Goal: Task Accomplishment & Management: Manage account settings

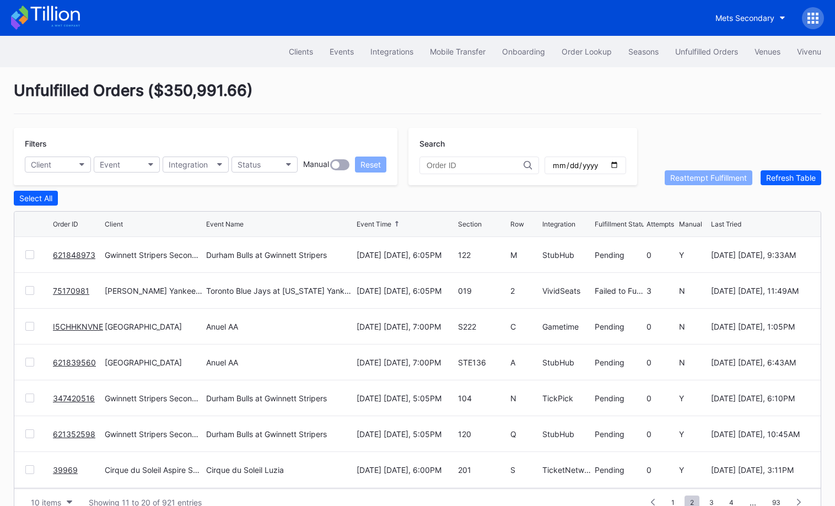
scroll to position [21, 0]
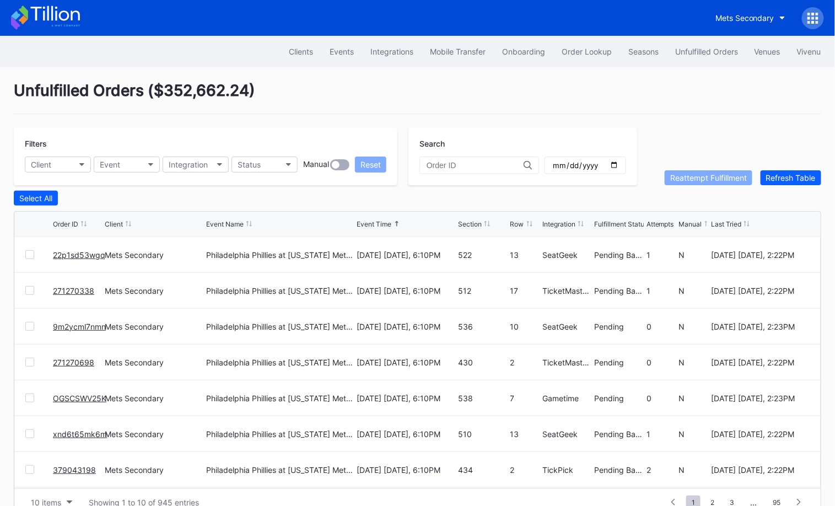
click at [674, 94] on div "Unfulfilled Orders ( $352,662.24 )" at bounding box center [417, 97] width 807 height 33
click at [125, 163] on button "Event" at bounding box center [127, 165] width 66 height 16
click at [62, 162] on button "Client" at bounding box center [58, 165] width 66 height 16
type input "aub"
click at [136, 218] on div "Revel Auburn Tigers Football Secondary" at bounding box center [105, 212] width 161 height 20
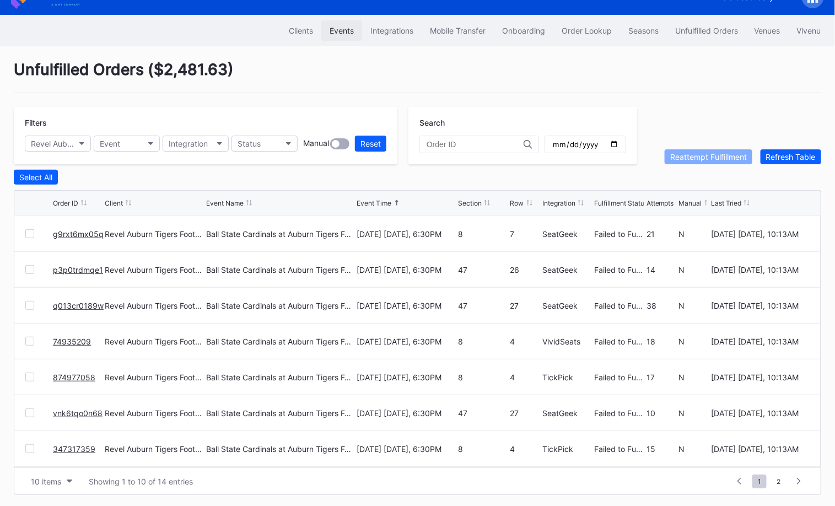
click at [335, 28] on div "Events" at bounding box center [342, 30] width 24 height 9
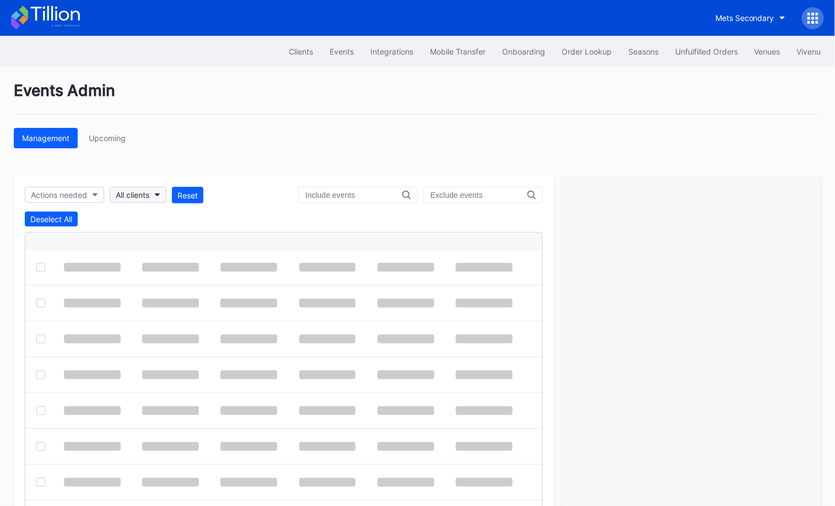
click at [125, 193] on div "All clients" at bounding box center [133, 194] width 34 height 9
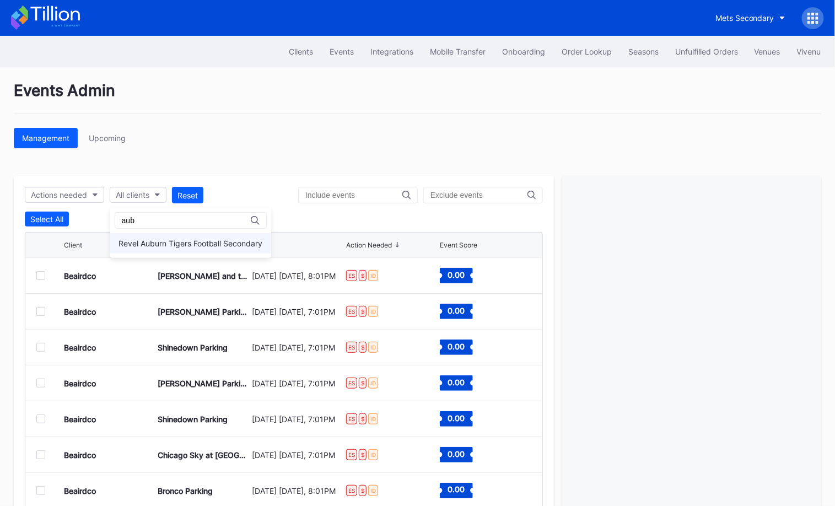
type input "aub"
click at [141, 233] on div "Revel Auburn Tigers Football Secondary" at bounding box center [190, 243] width 161 height 20
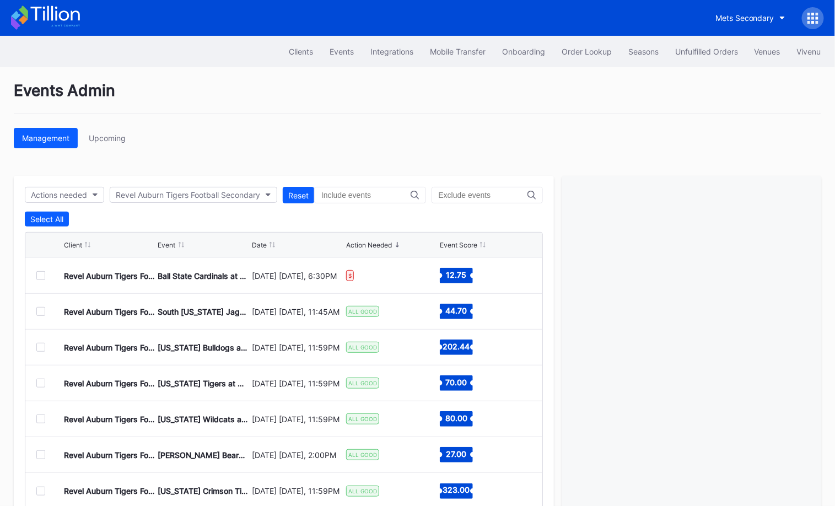
scroll to position [52, 0]
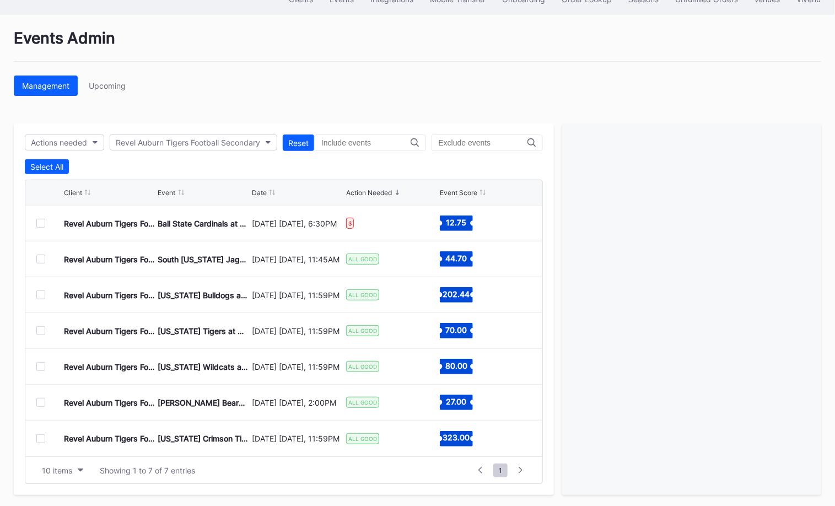
click at [39, 256] on div at bounding box center [40, 259] width 9 height 9
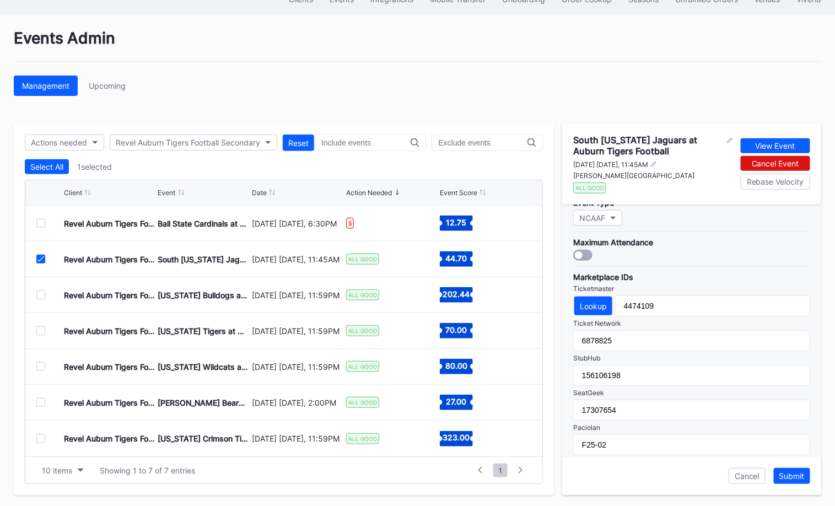
scroll to position [305, 0]
click at [40, 257] on icon at bounding box center [40, 259] width 7 height 6
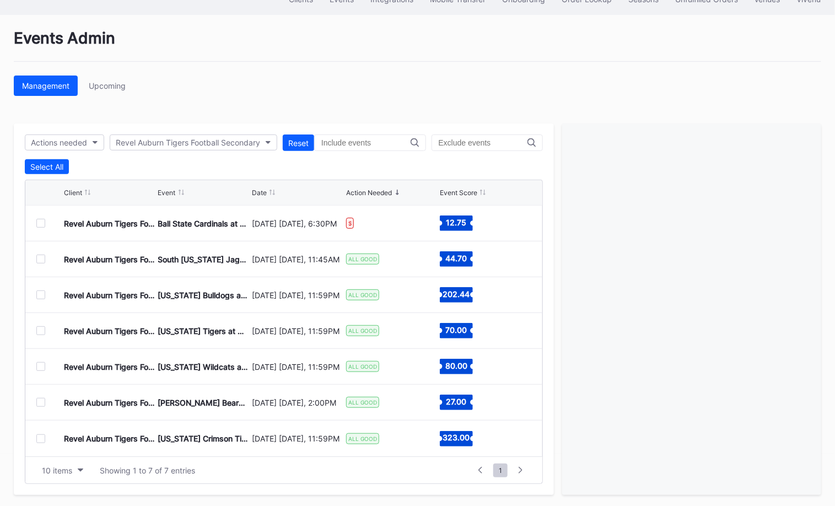
click at [40, 290] on div at bounding box center [40, 294] width 9 height 9
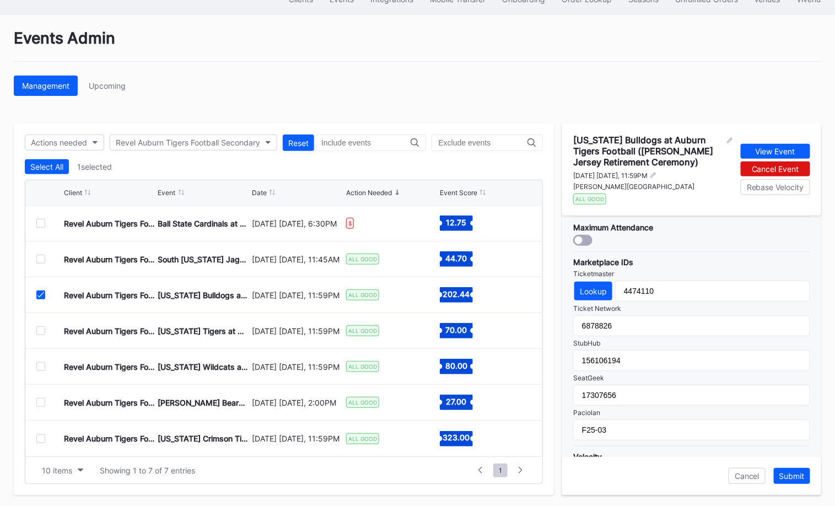
scroll to position [363, 0]
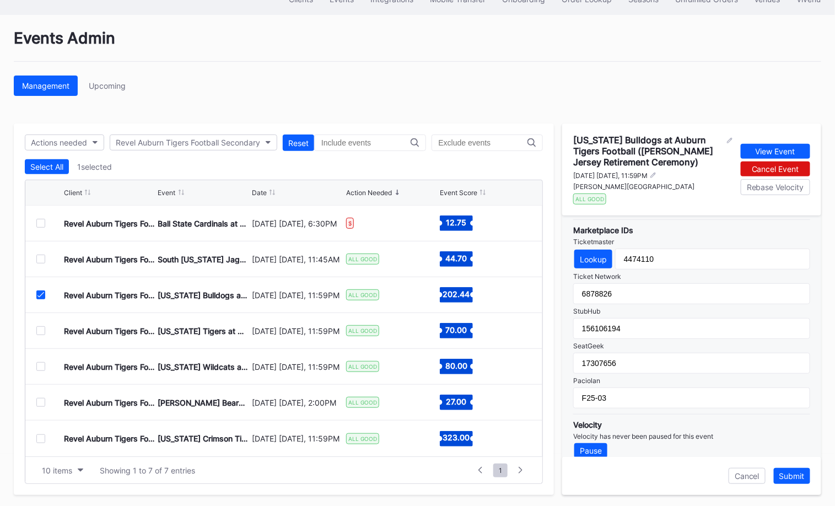
click at [610, 76] on div "Management Upcoming" at bounding box center [417, 86] width 807 height 20
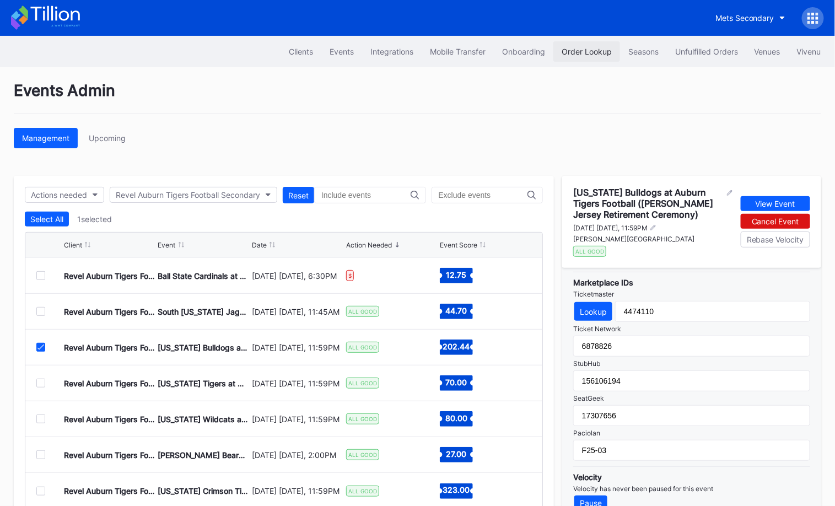
click at [583, 50] on div "Order Lookup" at bounding box center [587, 51] width 50 height 9
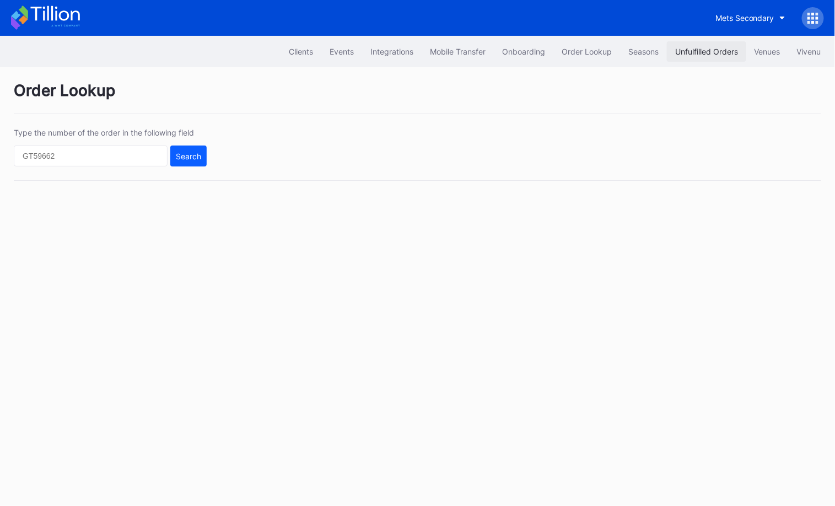
click at [703, 52] on div "Unfulfilled Orders" at bounding box center [706, 51] width 63 height 9
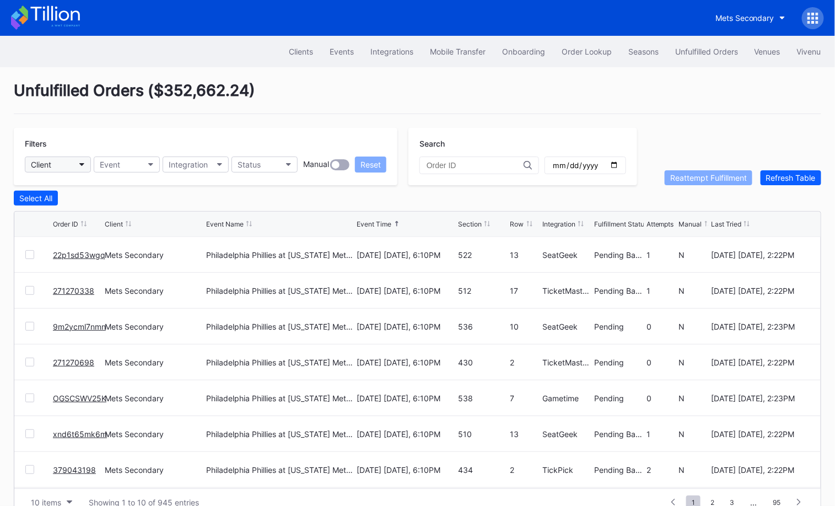
click at [64, 165] on button "Client" at bounding box center [58, 165] width 66 height 16
type input "aub"
click at [93, 205] on div "Revel Auburn Tigers Football Secondary" at bounding box center [105, 212] width 161 height 20
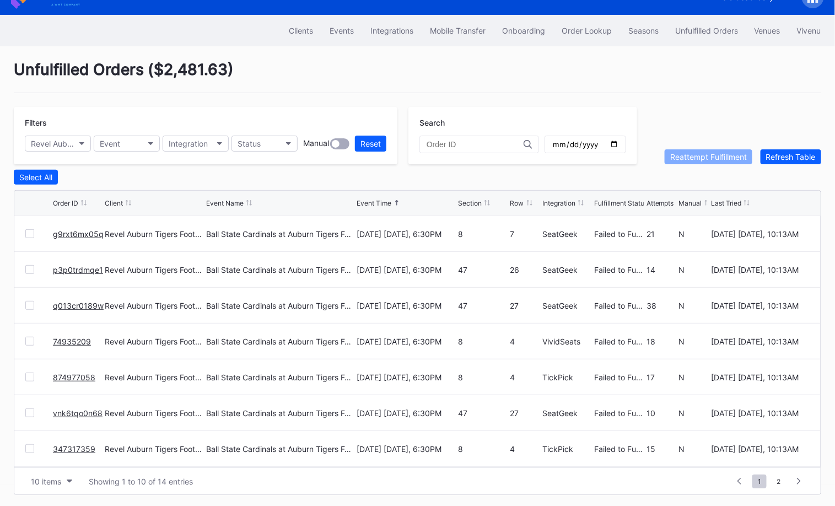
click at [473, 201] on div "Section" at bounding box center [470, 203] width 24 height 8
click at [124, 143] on button "Event" at bounding box center [127, 144] width 66 height 16
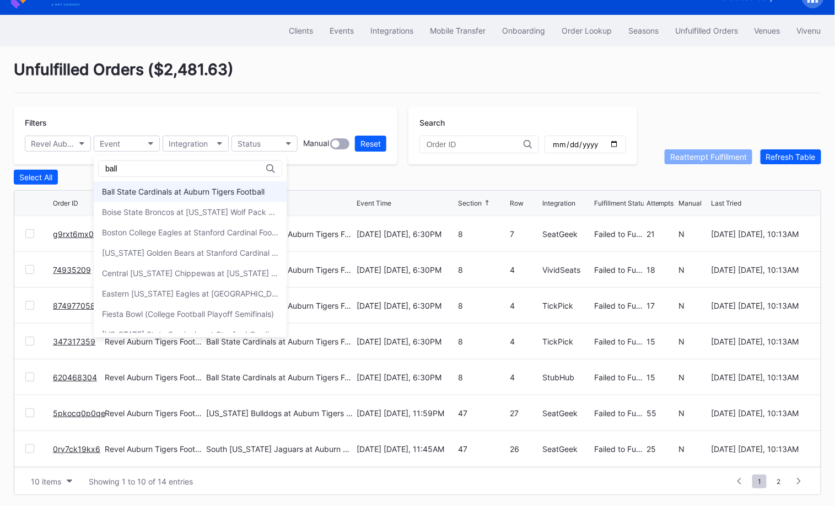
type input "ball"
click at [148, 190] on div "Ball State Cardinals at Auburn Tigers Football" at bounding box center [183, 191] width 163 height 9
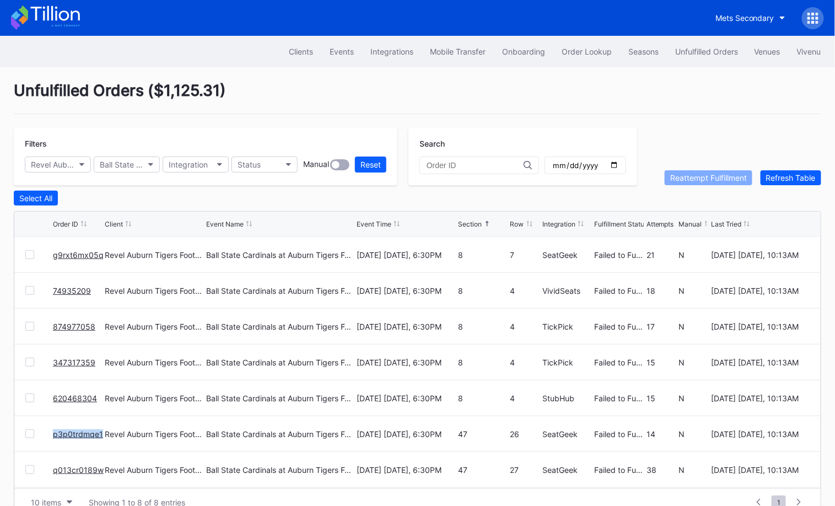
click at [73, 250] on link "g9rxt6mx05q" at bounding box center [78, 254] width 51 height 9
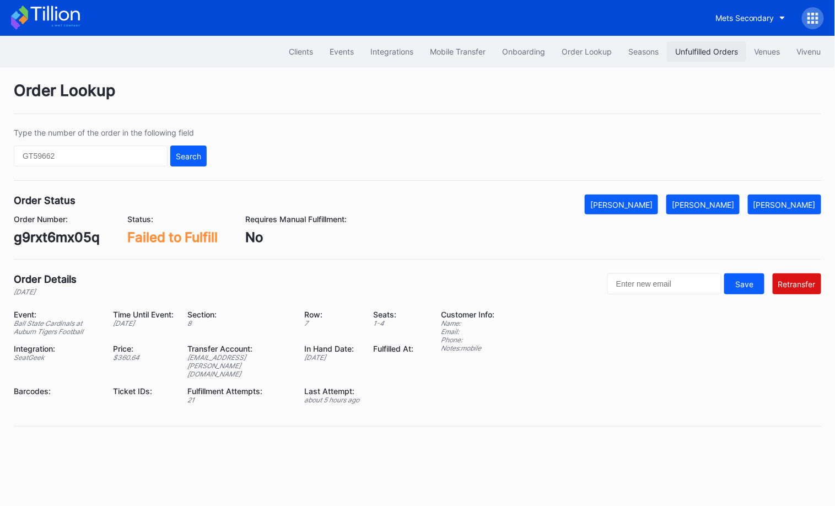
click at [699, 53] on div "Unfulfilled Orders" at bounding box center [706, 51] width 63 height 9
click at [79, 237] on div "g9rxt6mx05q" at bounding box center [57, 237] width 86 height 16
copy div "g9rxt6mx05q"
click at [64, 240] on div "74935209" at bounding box center [47, 237] width 66 height 16
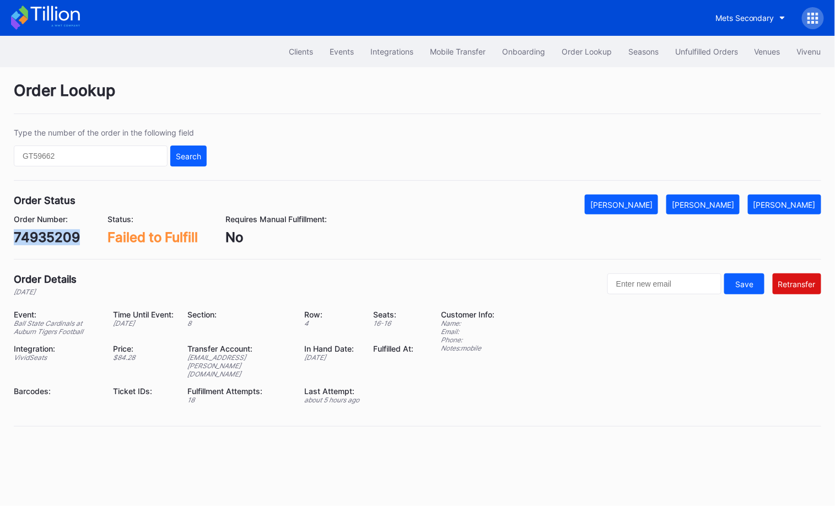
click at [64, 240] on div "74935209" at bounding box center [47, 237] width 66 height 16
copy div "74935209"
click at [720, 203] on div "[PERSON_NAME]" at bounding box center [703, 204] width 62 height 9
click at [53, 238] on div "874977058" at bounding box center [50, 237] width 73 height 16
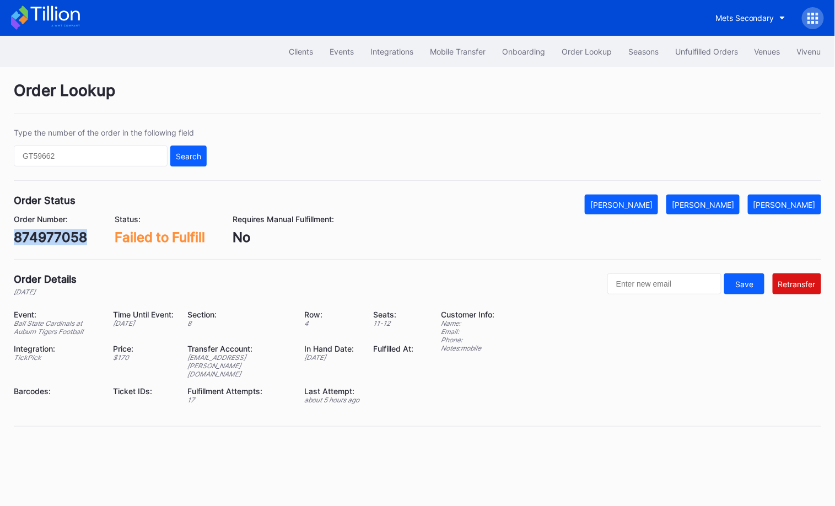
copy div "874977058"
click at [715, 201] on div "[PERSON_NAME]" at bounding box center [703, 204] width 62 height 9
click at [68, 232] on div "347317359" at bounding box center [50, 237] width 72 height 16
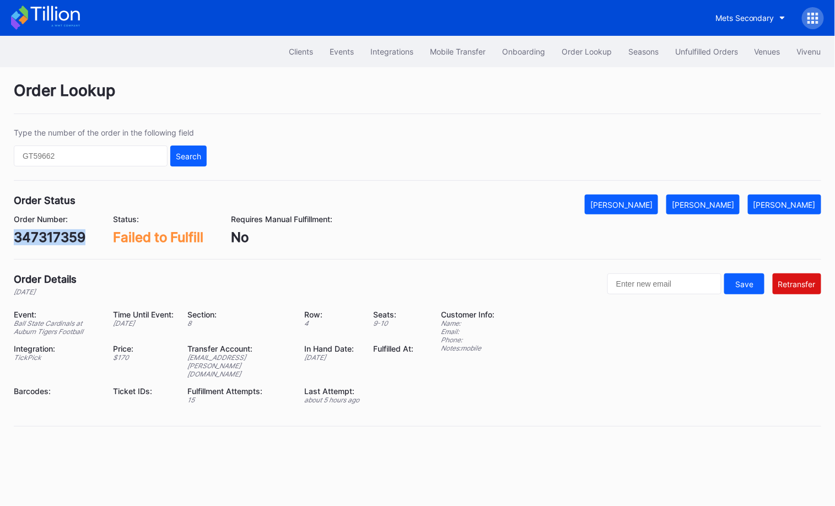
copy div "347317359"
click at [734, 200] on div "[PERSON_NAME]" at bounding box center [703, 204] width 62 height 9
click at [52, 239] on div "620468304" at bounding box center [52, 237] width 77 height 16
copy div "620468304"
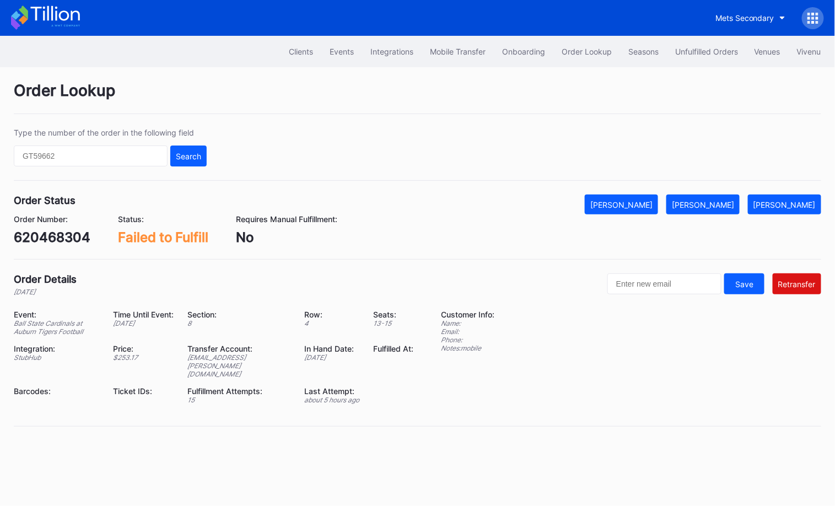
click at [718, 188] on div "Order Lookup Type the number of the order in the following field Search Order S…" at bounding box center [417, 260] width 835 height 387
click at [723, 197] on button "[PERSON_NAME]" at bounding box center [702, 205] width 73 height 20
click at [77, 232] on div "p3p0trdmqe1" at bounding box center [56, 237] width 85 height 16
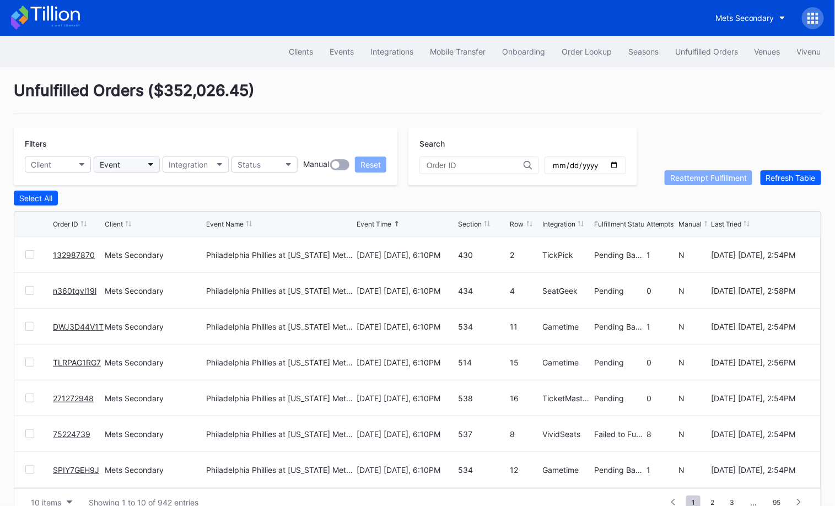
click at [117, 168] on div "Event" at bounding box center [110, 164] width 20 height 9
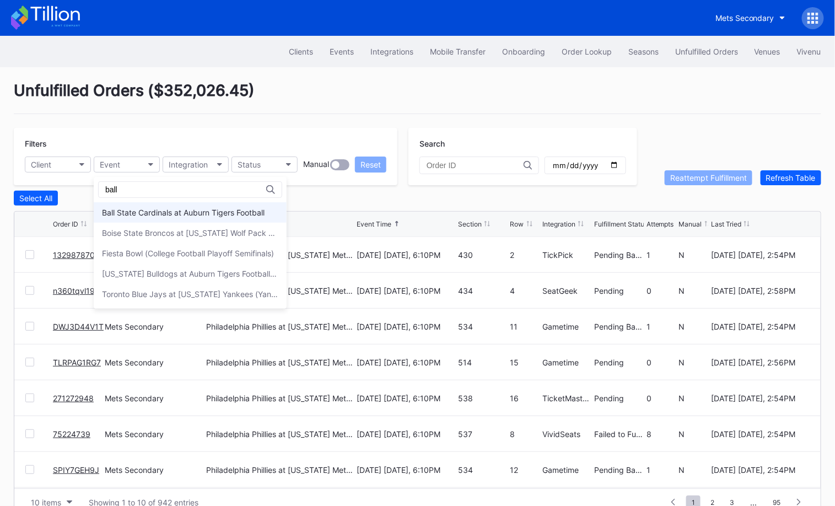
type input "ball"
click at [158, 221] on div "Ball State Cardinals at Auburn Tigers Football" at bounding box center [190, 212] width 193 height 20
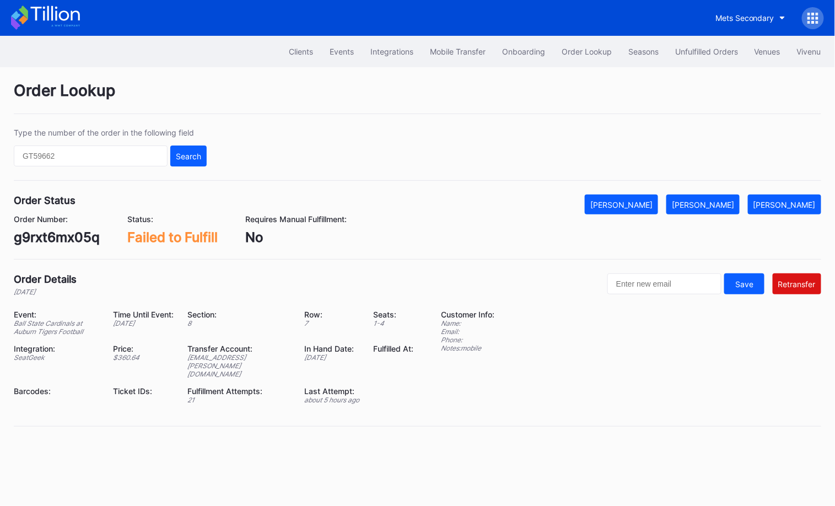
click at [48, 239] on div "g9rxt6mx05q" at bounding box center [57, 237] width 86 height 16
copy div "g9rxt6mx05q"
click at [730, 200] on div "[PERSON_NAME]" at bounding box center [703, 204] width 62 height 9
click at [85, 236] on div "p3p0trdmqe1" at bounding box center [56, 237] width 85 height 16
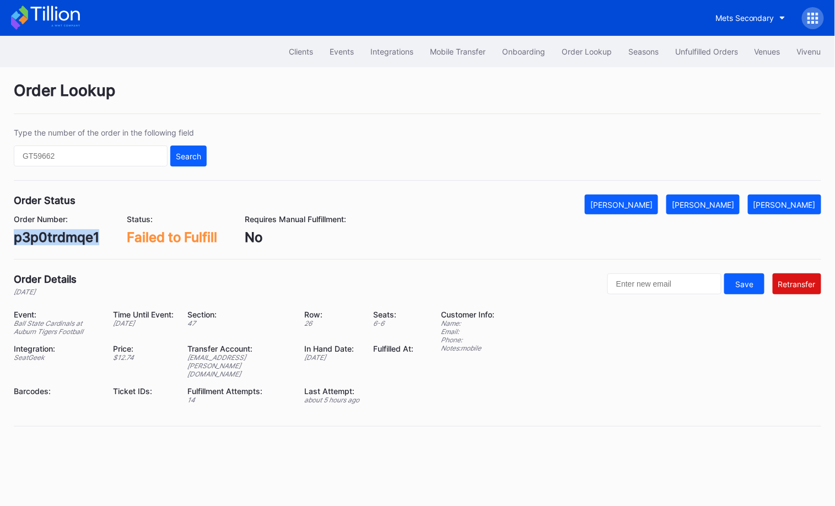
click at [85, 236] on div "p3p0trdmqe1" at bounding box center [56, 237] width 85 height 16
copy div "p3p0trdmqe1"
click at [722, 200] on div "[PERSON_NAME]" at bounding box center [703, 204] width 62 height 9
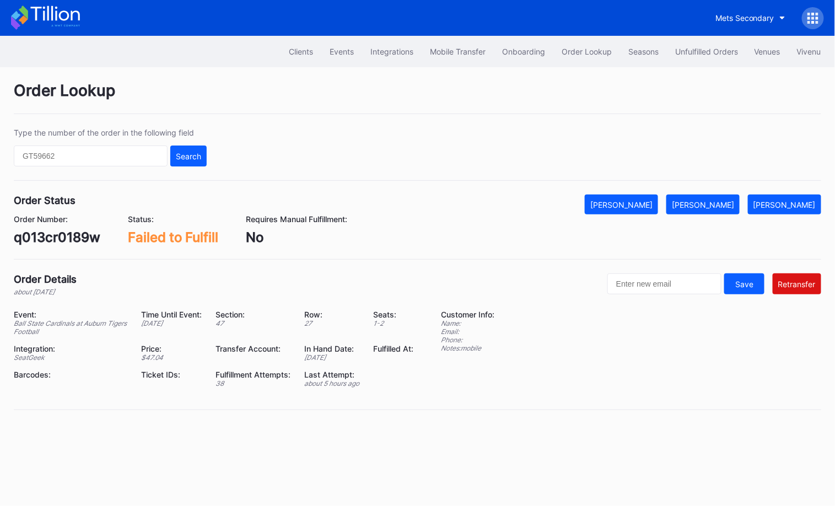
click at [84, 236] on div "q013cr0189w" at bounding box center [57, 237] width 87 height 16
copy div "q013cr0189w"
click at [717, 206] on div "[PERSON_NAME]" at bounding box center [703, 204] width 62 height 9
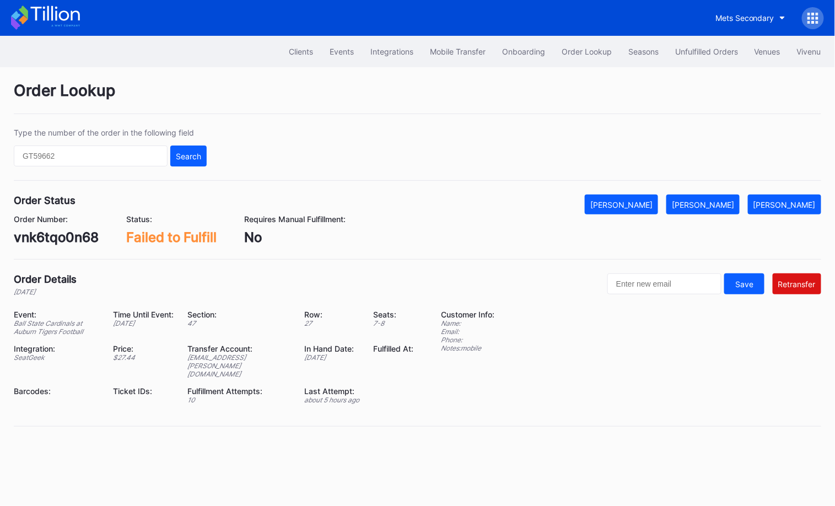
click at [74, 236] on div "vnk6tqo0n68" at bounding box center [56, 237] width 85 height 16
copy div "vnk6tqo0n68"
click at [727, 203] on div "Mark Fulfilled" at bounding box center [703, 204] width 62 height 9
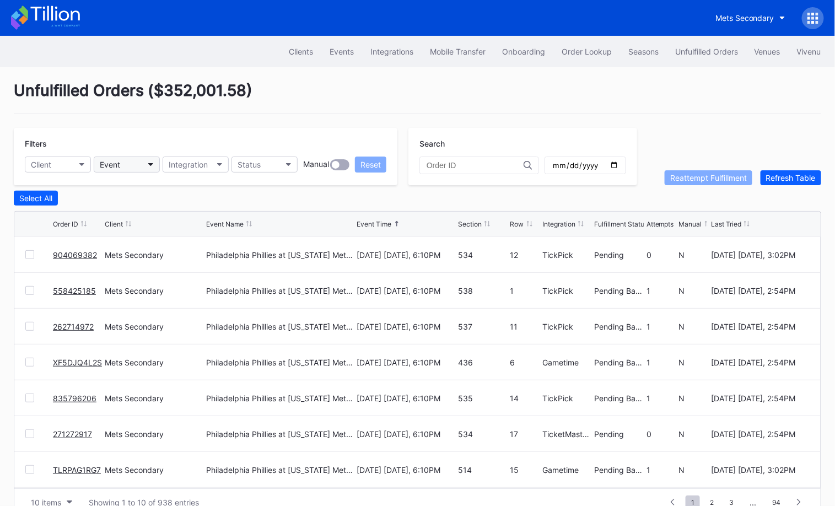
click at [119, 166] on div "Event" at bounding box center [110, 164] width 20 height 9
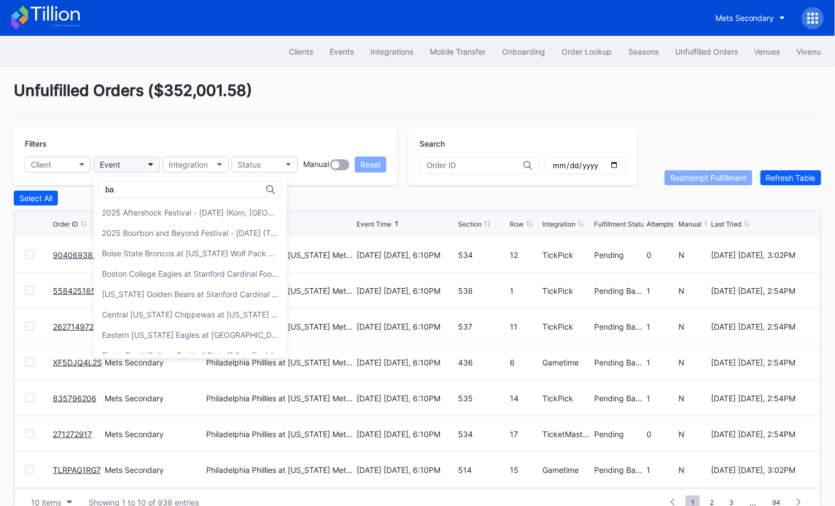
type input "b"
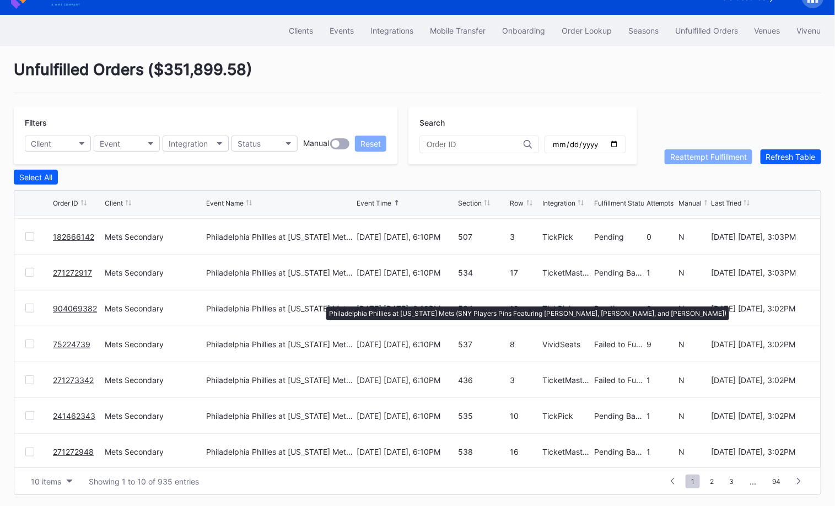
scroll to position [106, 0]
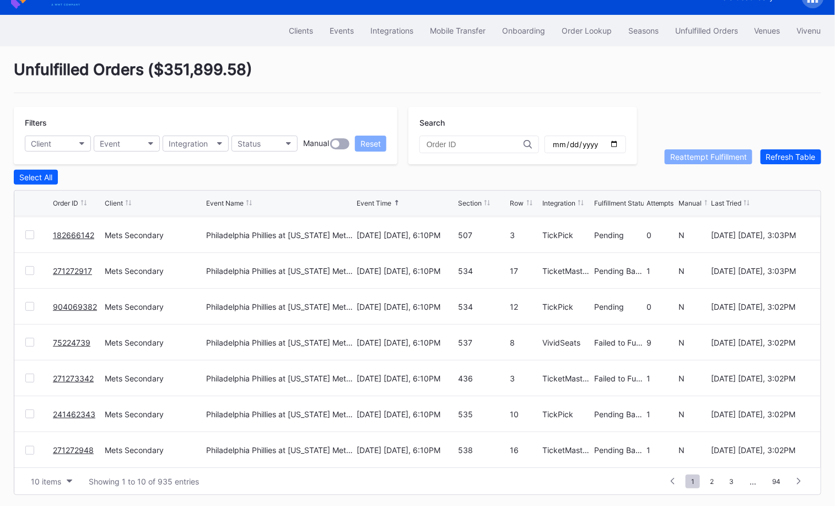
click at [64, 338] on link "75224739" at bounding box center [71, 342] width 37 height 9
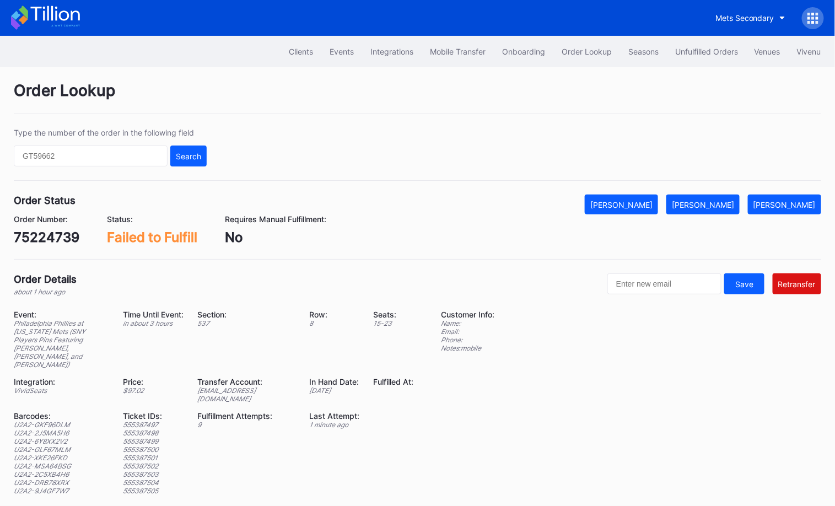
click at [225, 386] on div "[EMAIL_ADDRESS][DOMAIN_NAME]" at bounding box center [246, 394] width 98 height 17
click at [60, 231] on div "75224739" at bounding box center [47, 237] width 66 height 16
copy div "75224739"
click at [268, 386] on div "[EMAIL_ADDRESS][DOMAIN_NAME]" at bounding box center [246, 394] width 98 height 17
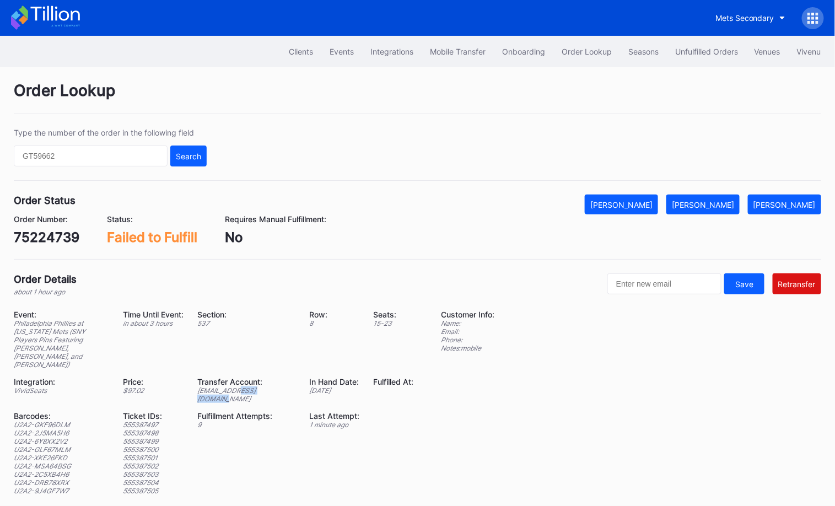
click at [268, 386] on div "[EMAIL_ADDRESS][DOMAIN_NAME]" at bounding box center [246, 394] width 98 height 17
copy div "[EMAIL_ADDRESS][DOMAIN_NAME]"
click at [643, 208] on button "[PERSON_NAME]" at bounding box center [621, 205] width 73 height 20
click at [52, 242] on div "75224739" at bounding box center [47, 237] width 66 height 16
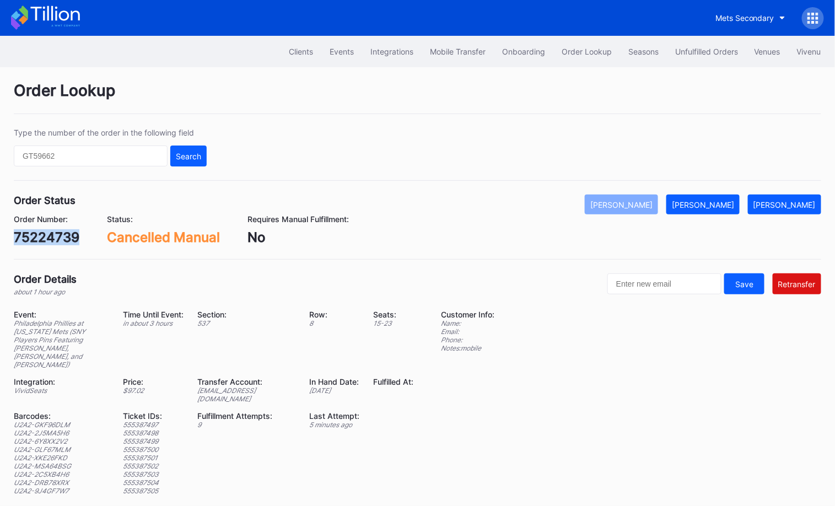
click at [52, 242] on div "75224739" at bounding box center [47, 237] width 66 height 16
copy div "75224739"
